Goal: Check status: Check status

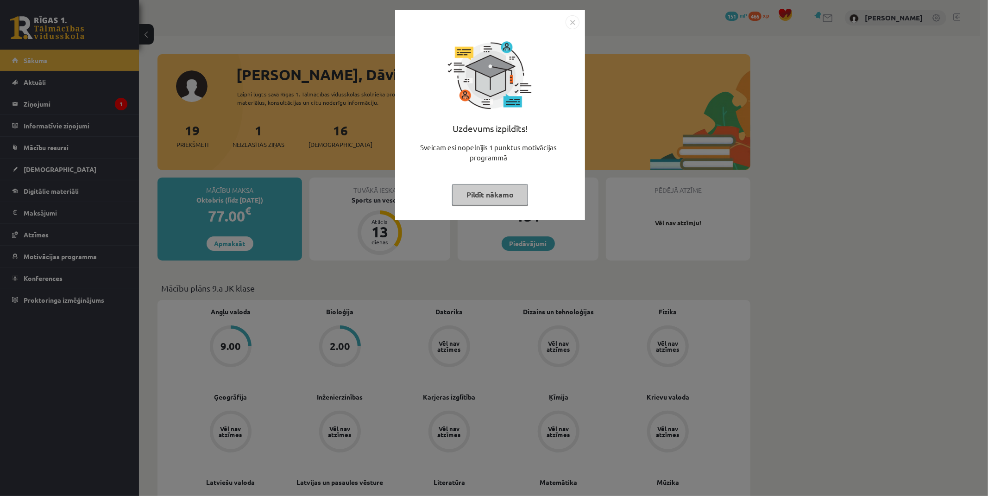
click at [570, 19] on img "Close" at bounding box center [573, 22] width 14 height 14
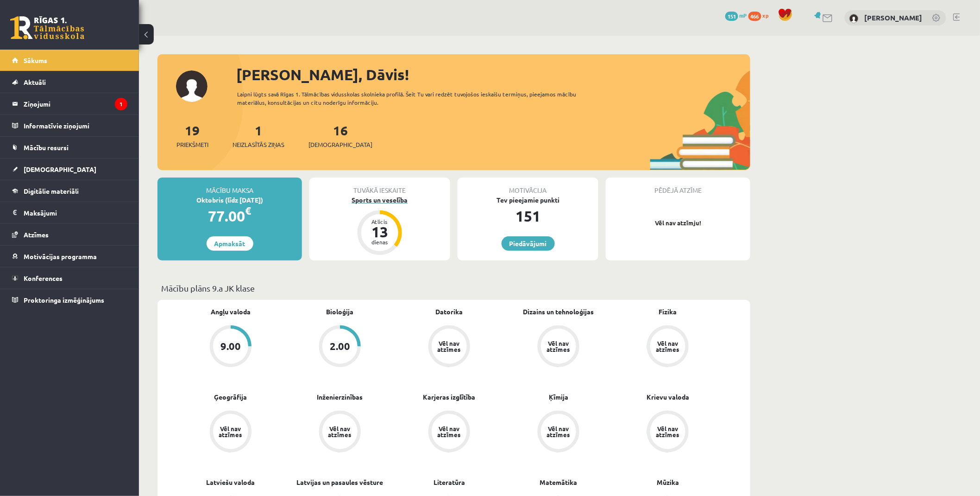
click at [363, 197] on div "Sports un veselība" at bounding box center [379, 200] width 141 height 10
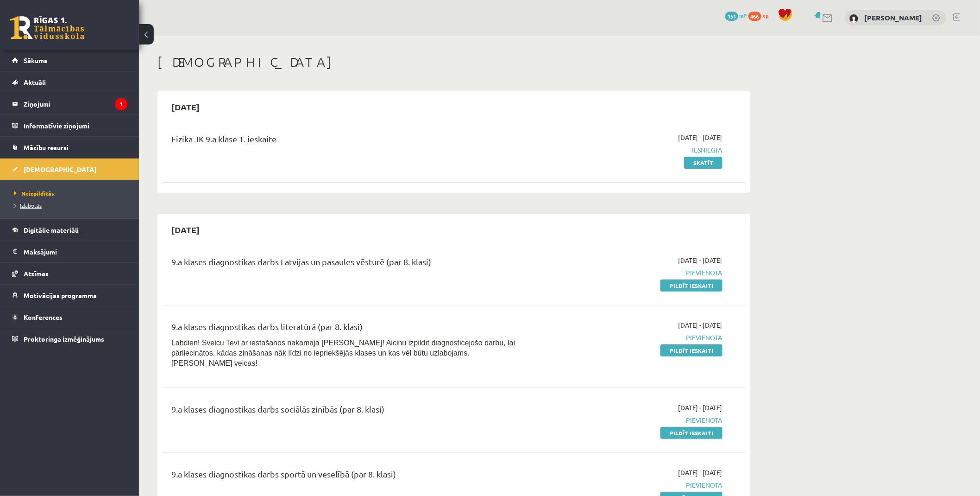
click at [36, 205] on span "Izlabotās" at bounding box center [28, 205] width 28 height 7
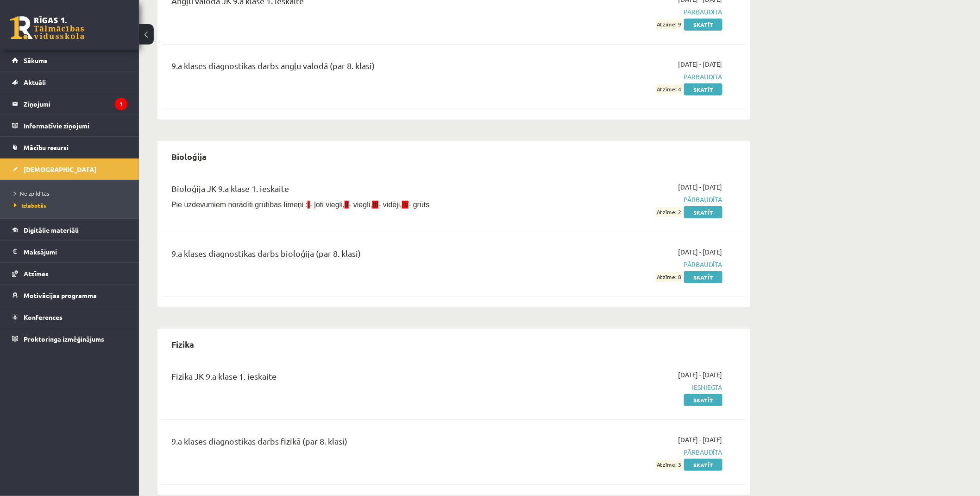
scroll to position [154, 0]
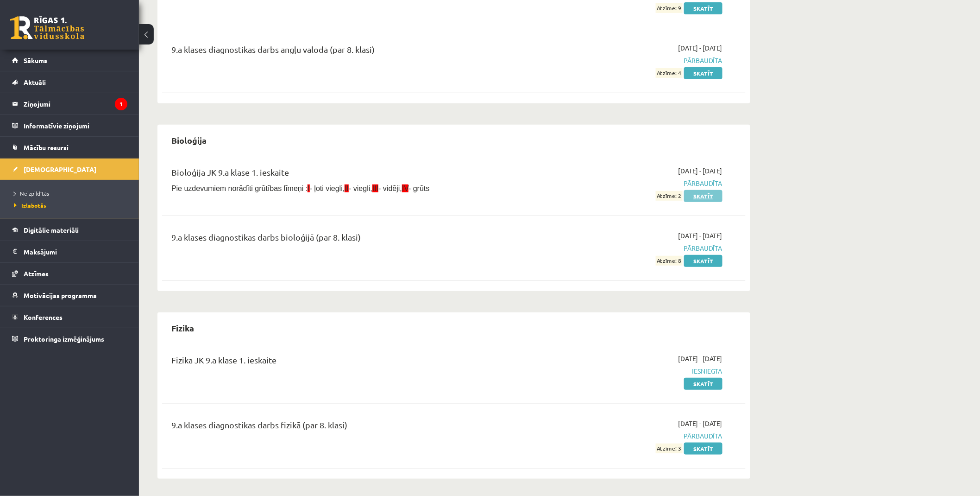
click at [713, 194] on link "Skatīt" at bounding box center [703, 196] width 38 height 12
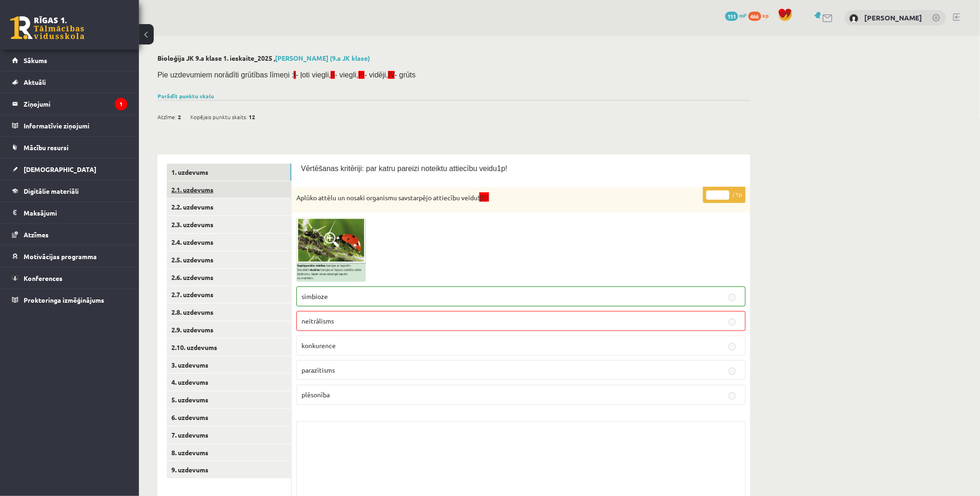
click at [212, 186] on link "2.1. uzdevums" at bounding box center [229, 189] width 125 height 17
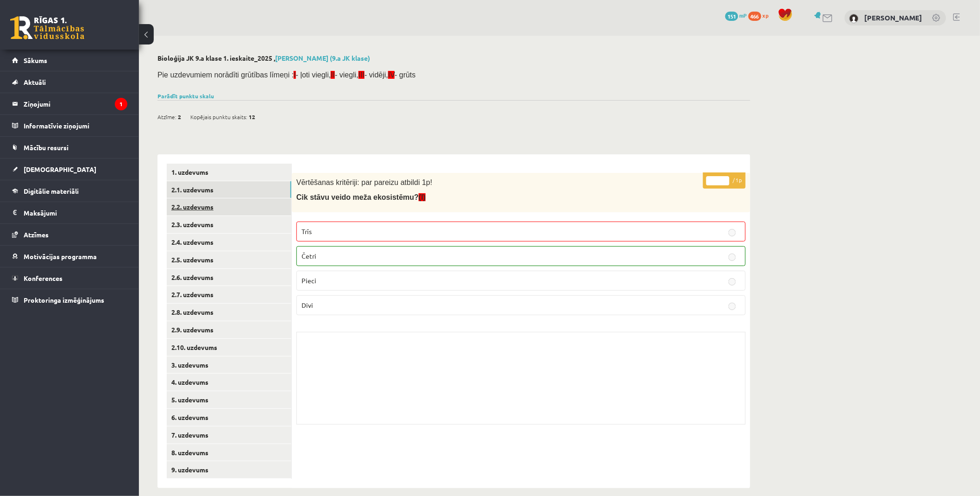
click at [202, 205] on link "2.2. uzdevums" at bounding box center [229, 206] width 125 height 17
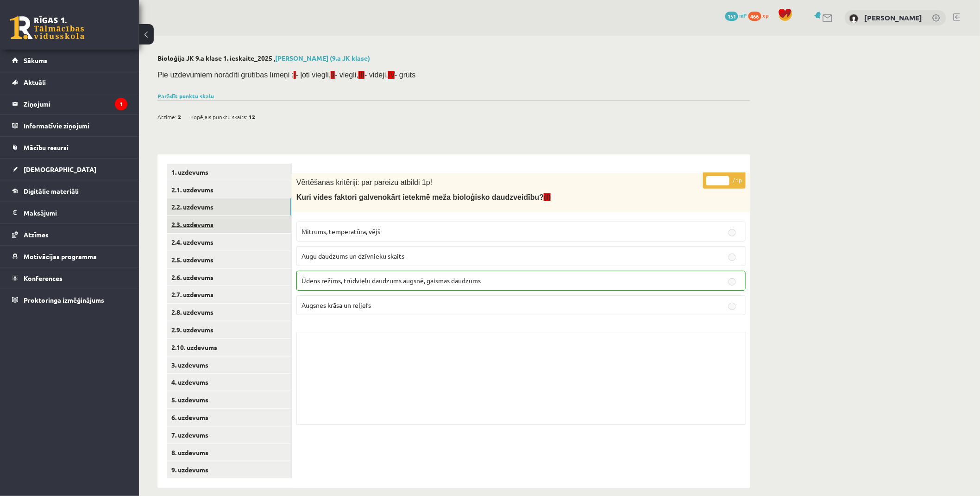
click at [202, 219] on link "2.3. uzdevums" at bounding box center [229, 224] width 125 height 17
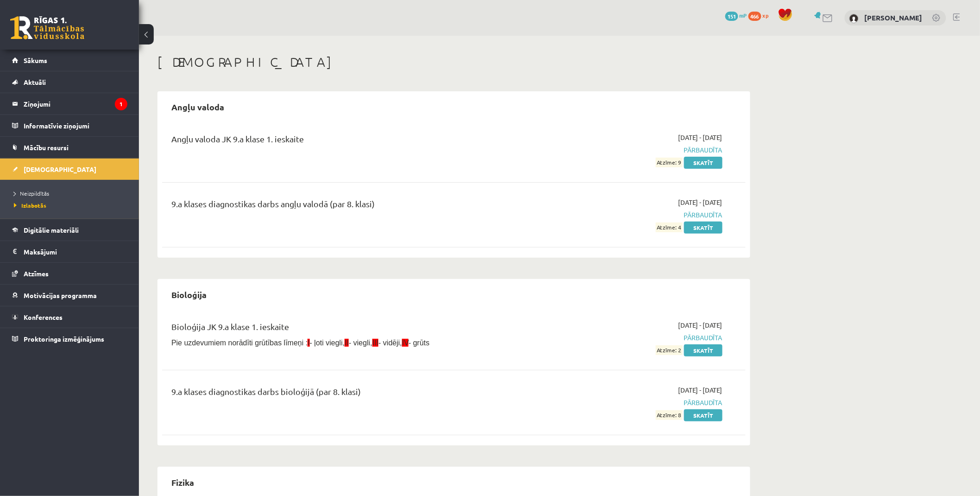
drag, startPoint x: 433, startPoint y: 181, endPoint x: 423, endPoint y: 112, distance: 70.2
click at [69, 66] on link "Sākums" at bounding box center [69, 60] width 115 height 21
